Goal: Contribute content

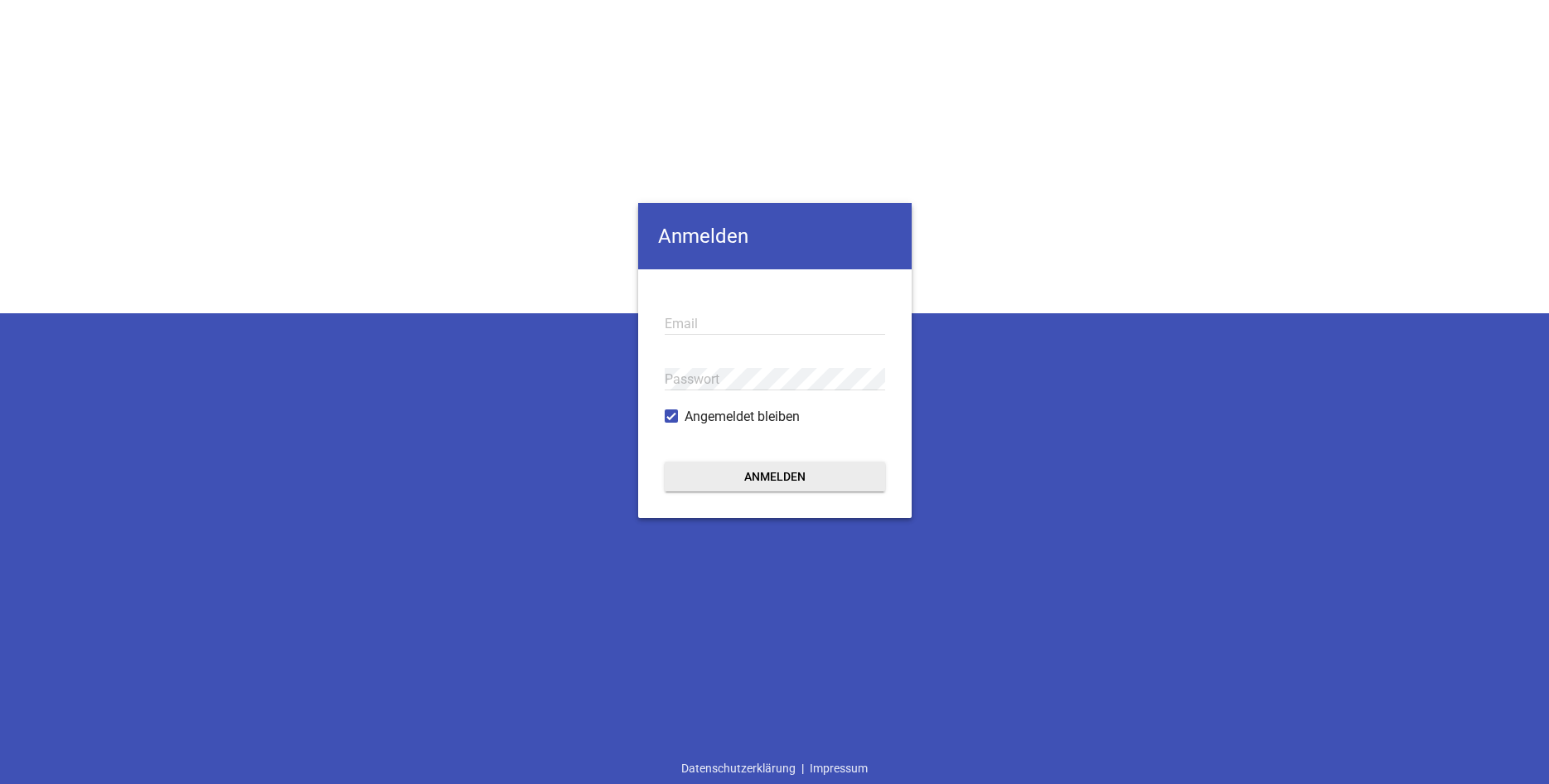
click at [698, 320] on input "email" at bounding box center [775, 324] width 221 height 22
type input "[EMAIL_ADDRESS][DOMAIN_NAME]"
click at [788, 467] on button "Anmelden" at bounding box center [775, 476] width 221 height 30
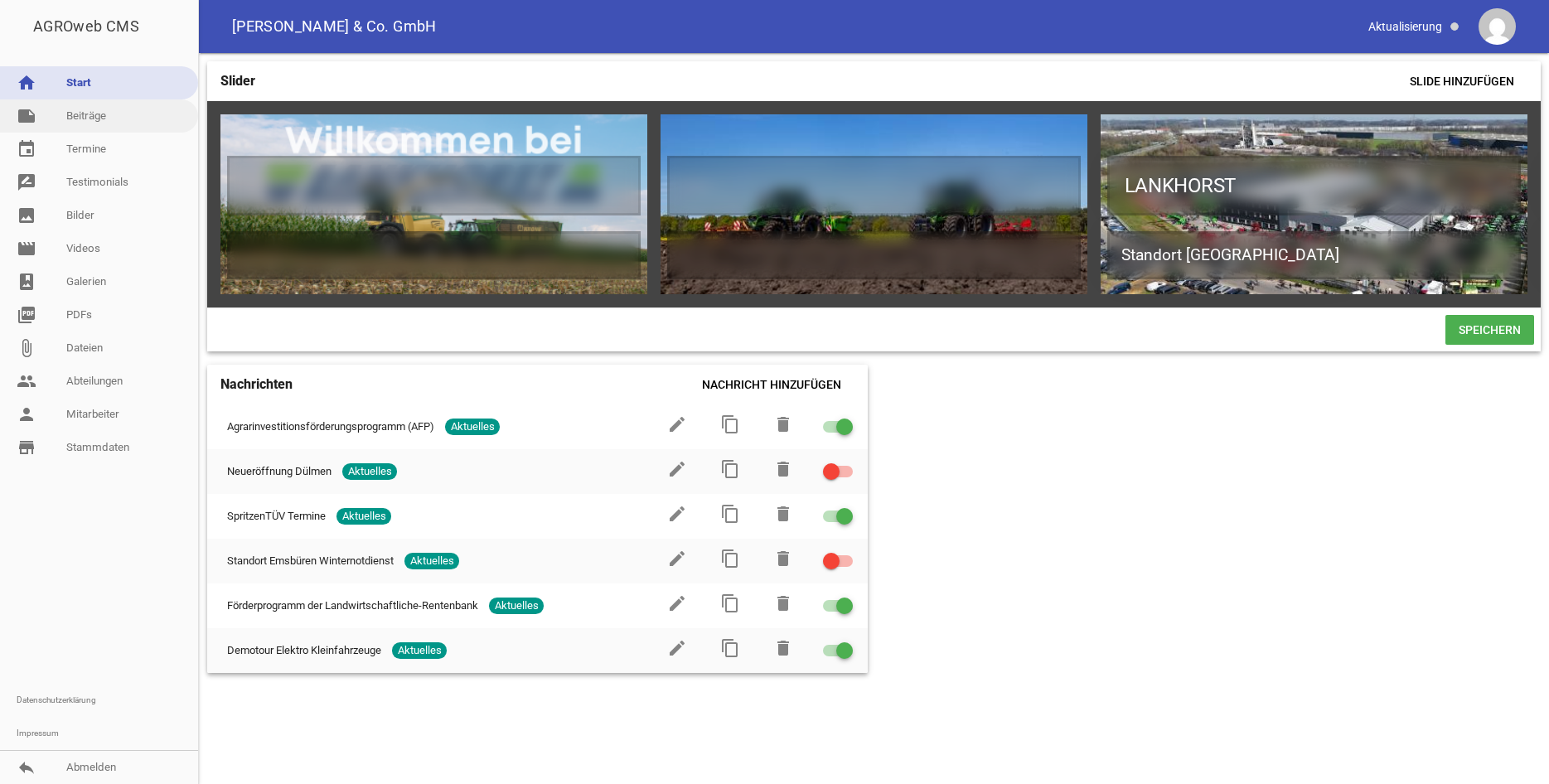
click at [102, 126] on link "note Beiträge" at bounding box center [99, 115] width 198 height 33
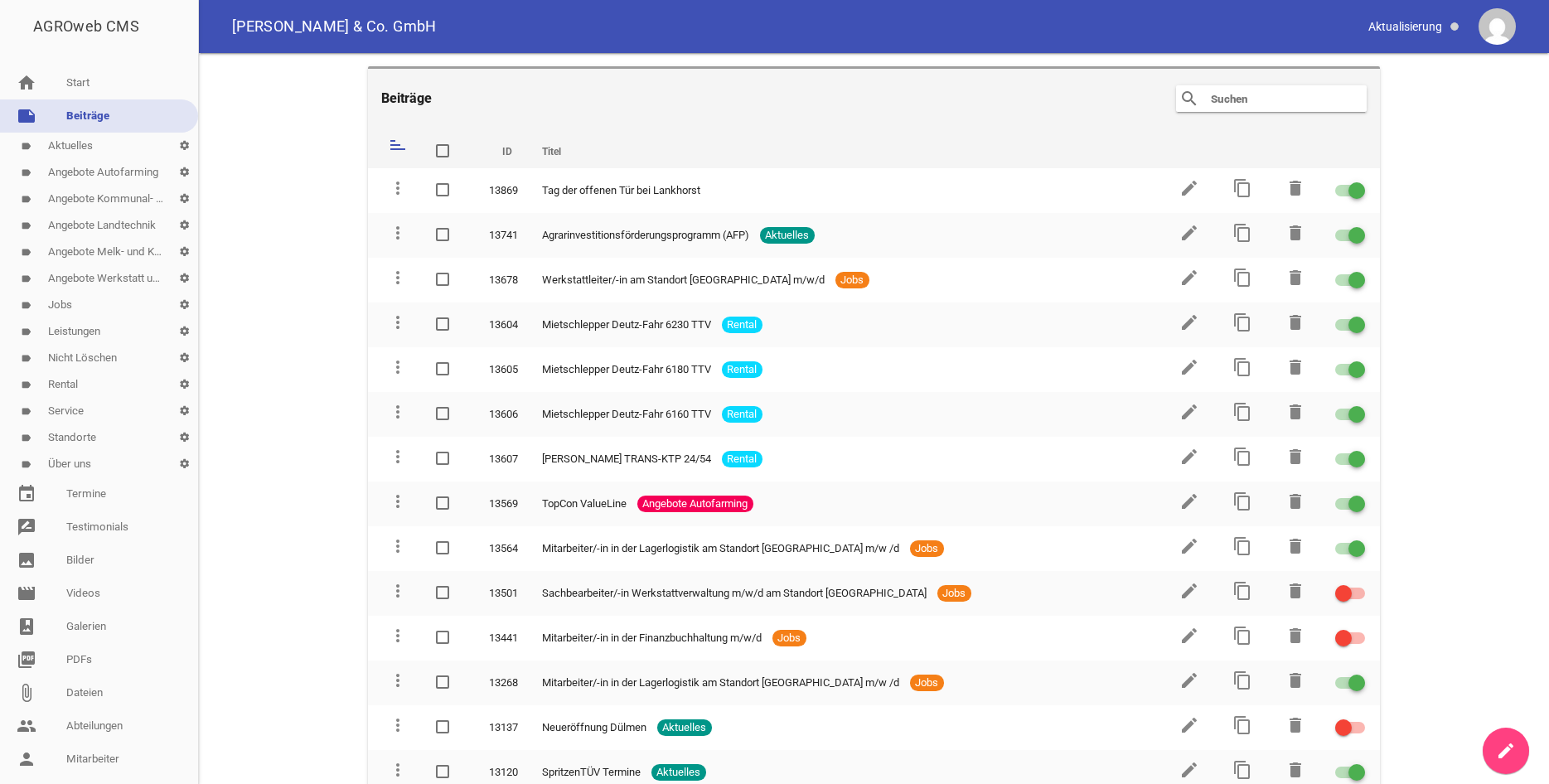
click at [84, 313] on link "label Jobs settings" at bounding box center [99, 304] width 198 height 27
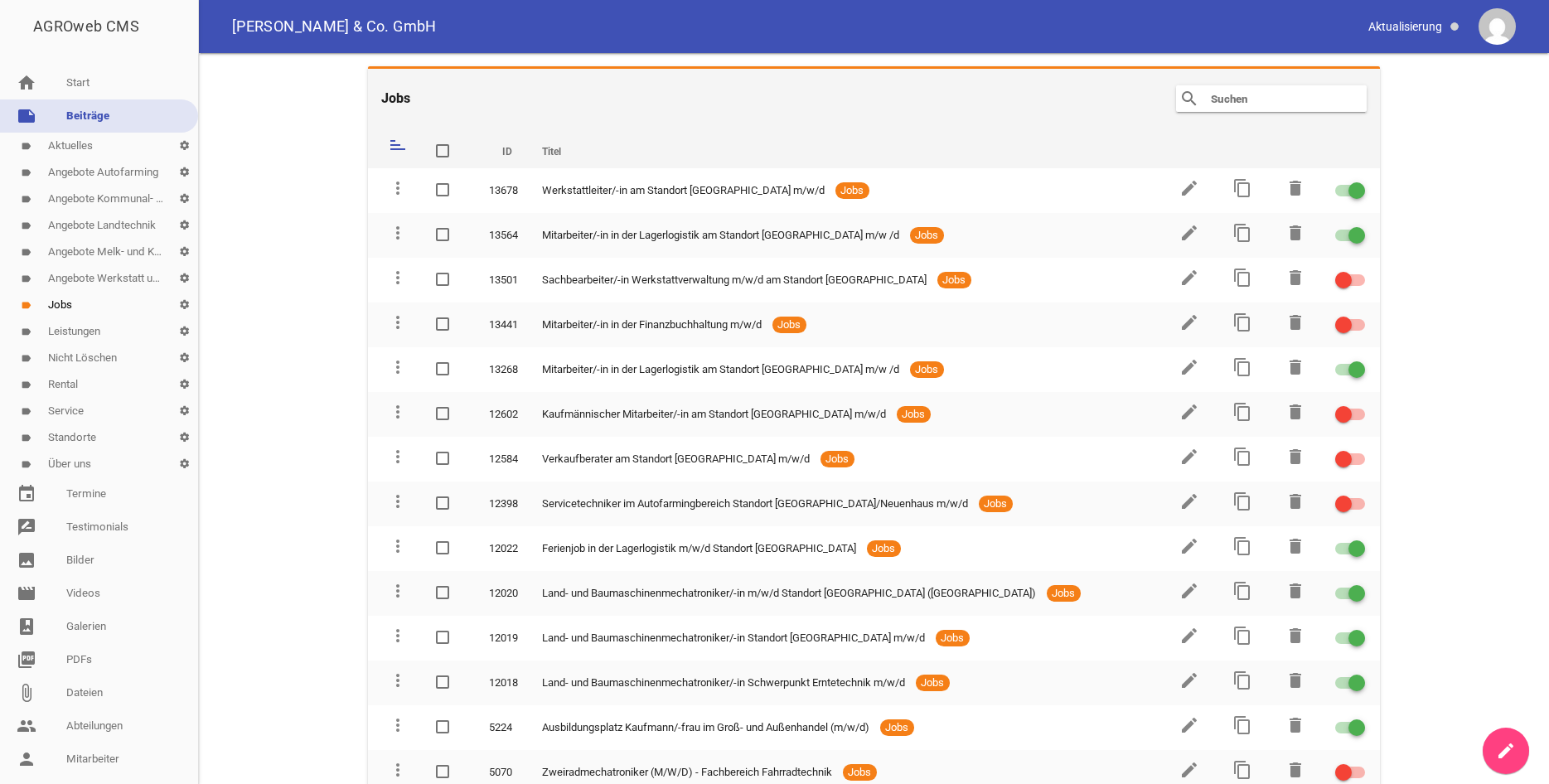
click at [1506, 754] on icon "create" at bounding box center [1506, 750] width 20 height 20
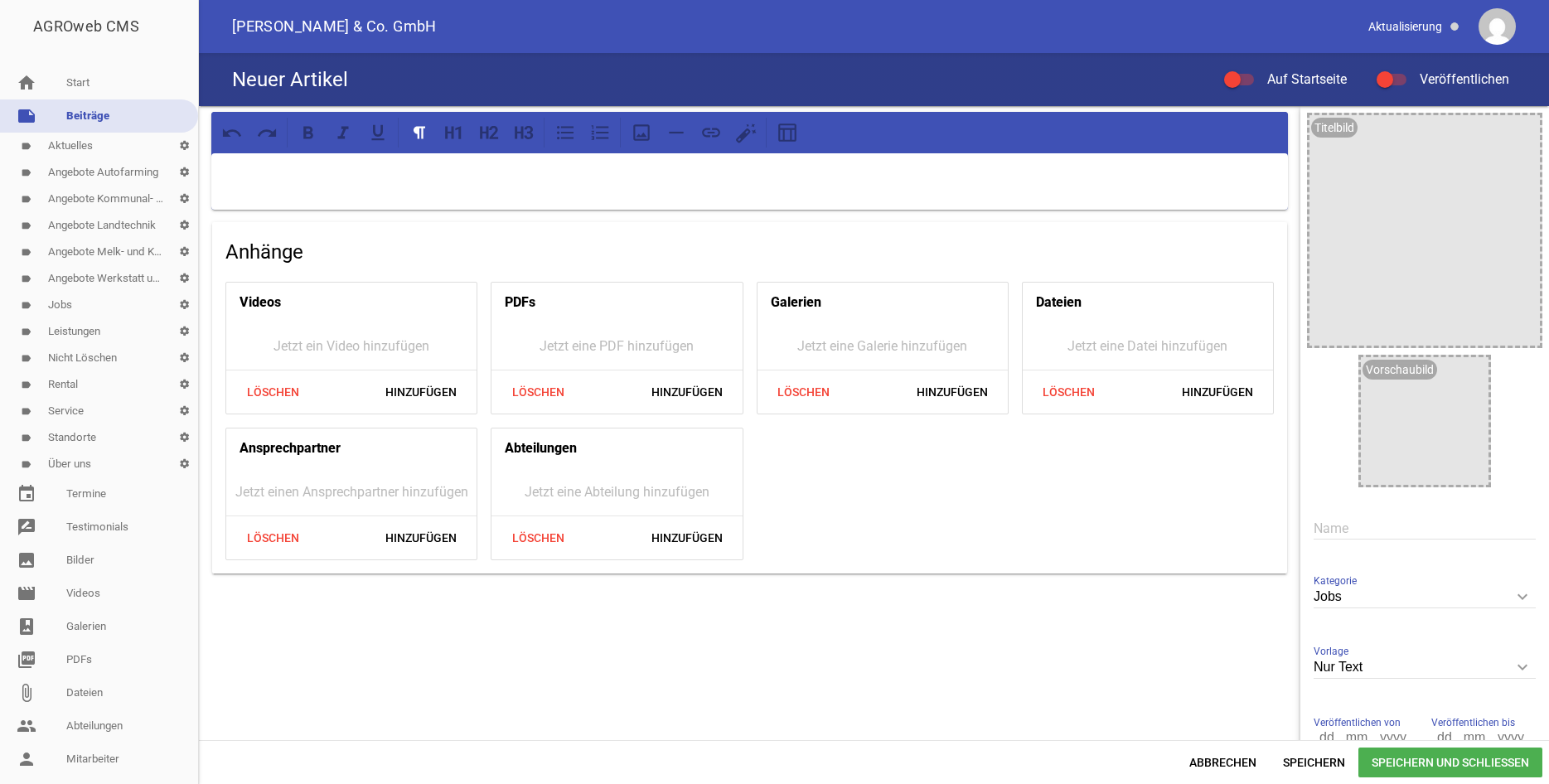
click at [1334, 525] on input "text" at bounding box center [1425, 528] width 222 height 22
drag, startPoint x: 1417, startPoint y: 532, endPoint x: 1312, endPoint y: 529, distance: 105.0
click at [1314, 529] on input "Servicetechniker" at bounding box center [1425, 528] width 222 height 22
paste input "mitarbeiter Garten- und Kommunaltechnik"
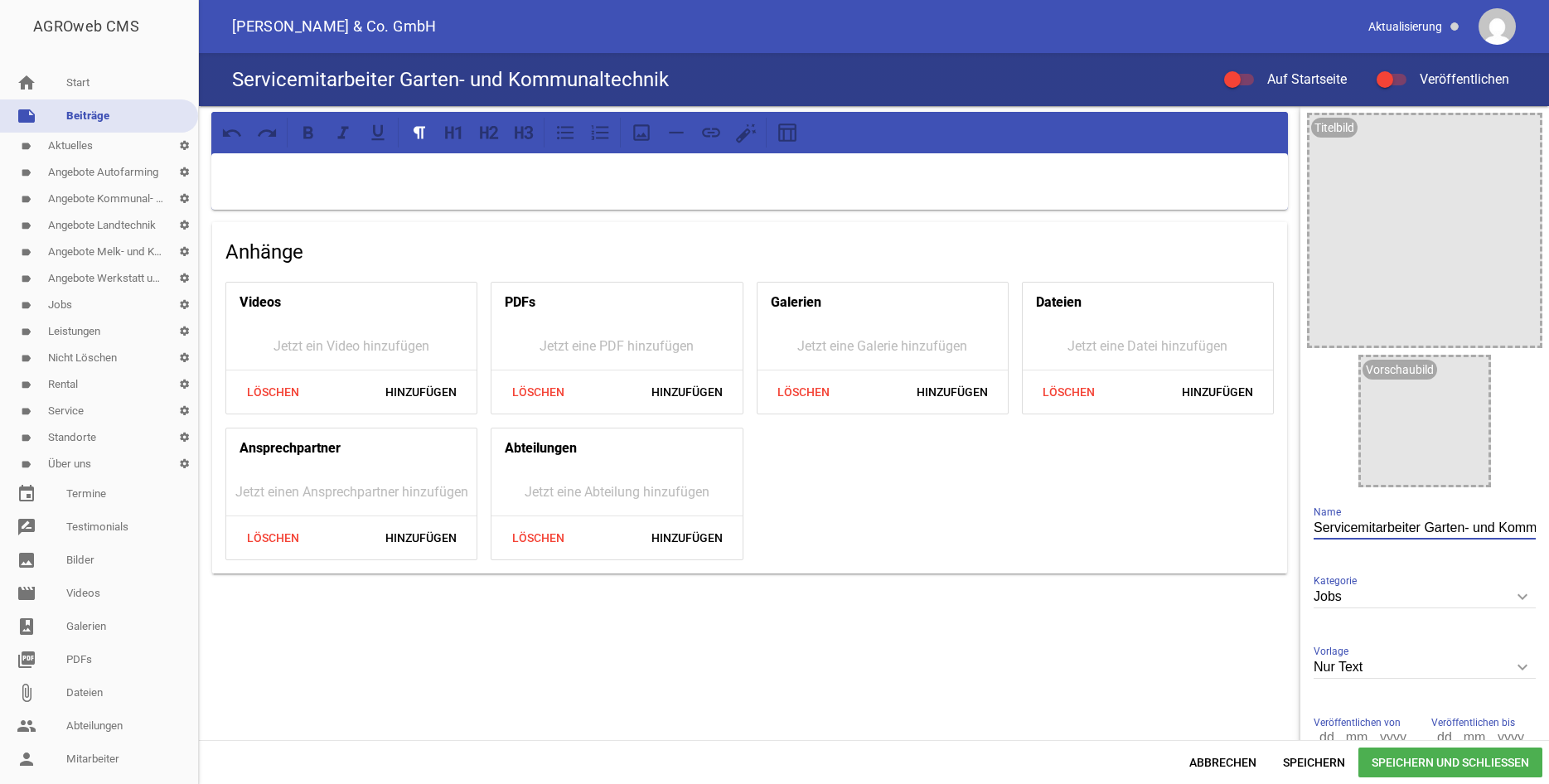
scroll to position [0, 68]
type input "Servicemitarbeiter Garten- und Kommunaltechnik"
click at [410, 193] on div at bounding box center [749, 181] width 1077 height 56
